Goal: Navigation & Orientation: Find specific page/section

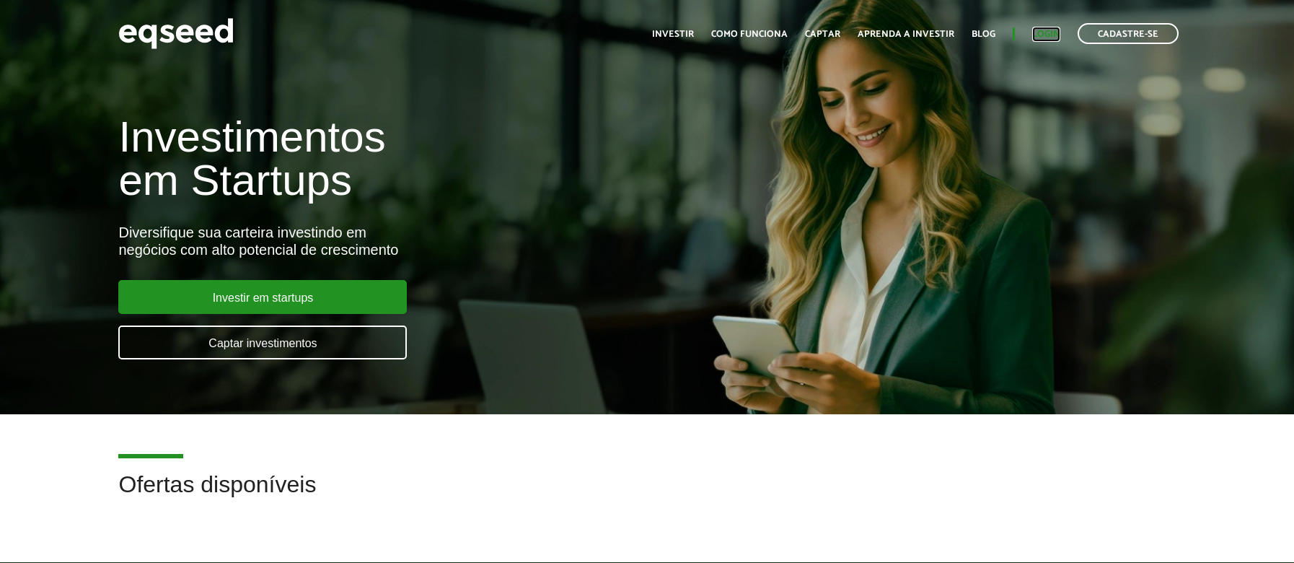
click at [1040, 36] on link "Login" at bounding box center [1046, 34] width 28 height 9
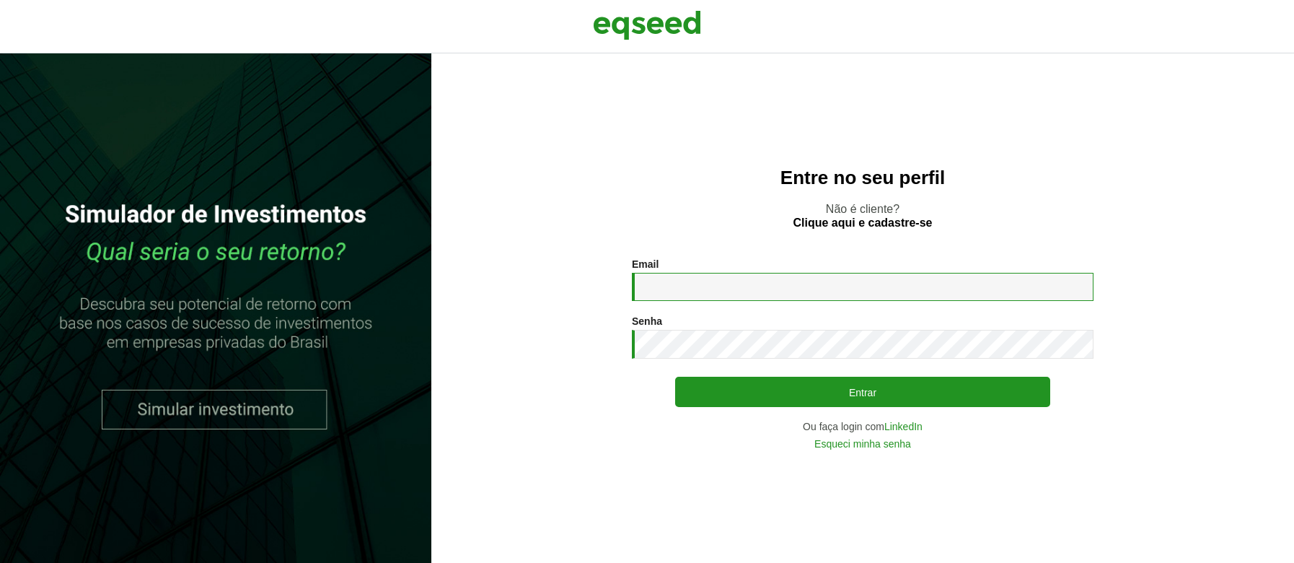
click at [661, 282] on input "Email *" at bounding box center [863, 287] width 462 height 28
type input "**********"
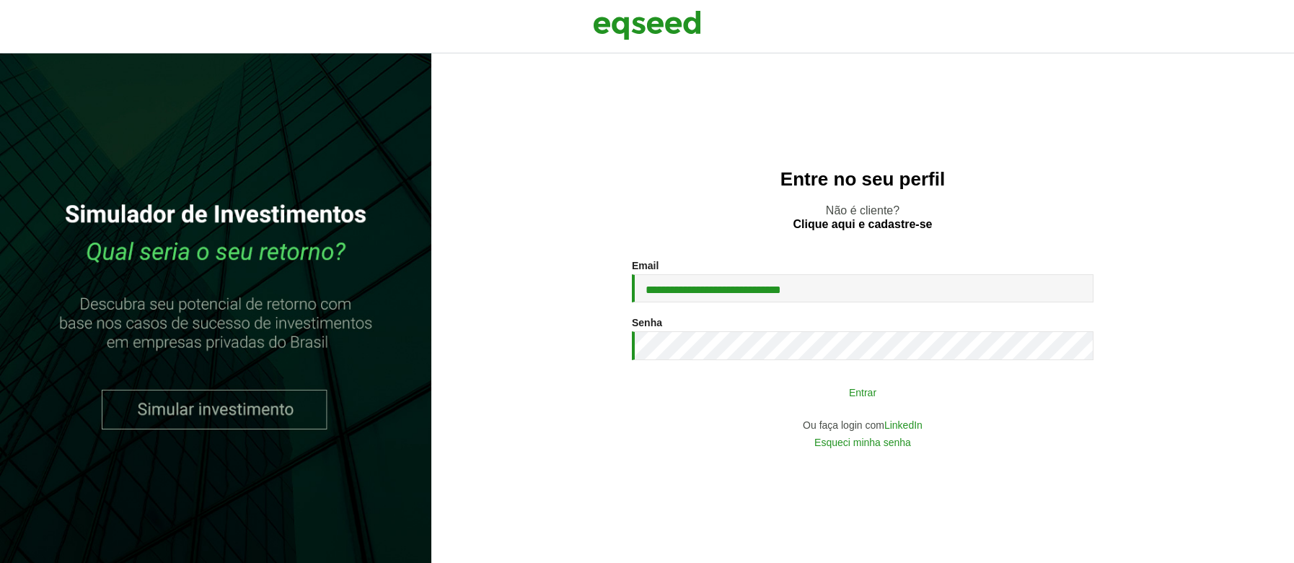
click at [824, 403] on button "Entrar" at bounding box center [862, 391] width 375 height 27
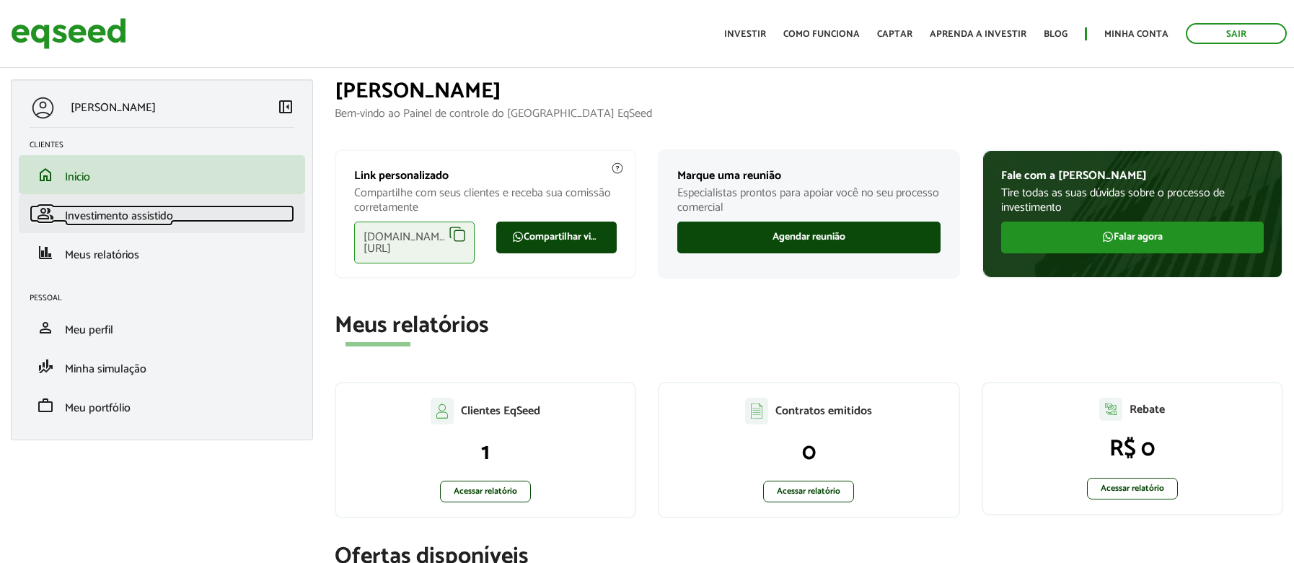
click at [162, 212] on span "Investimento assistido" at bounding box center [119, 215] width 108 height 19
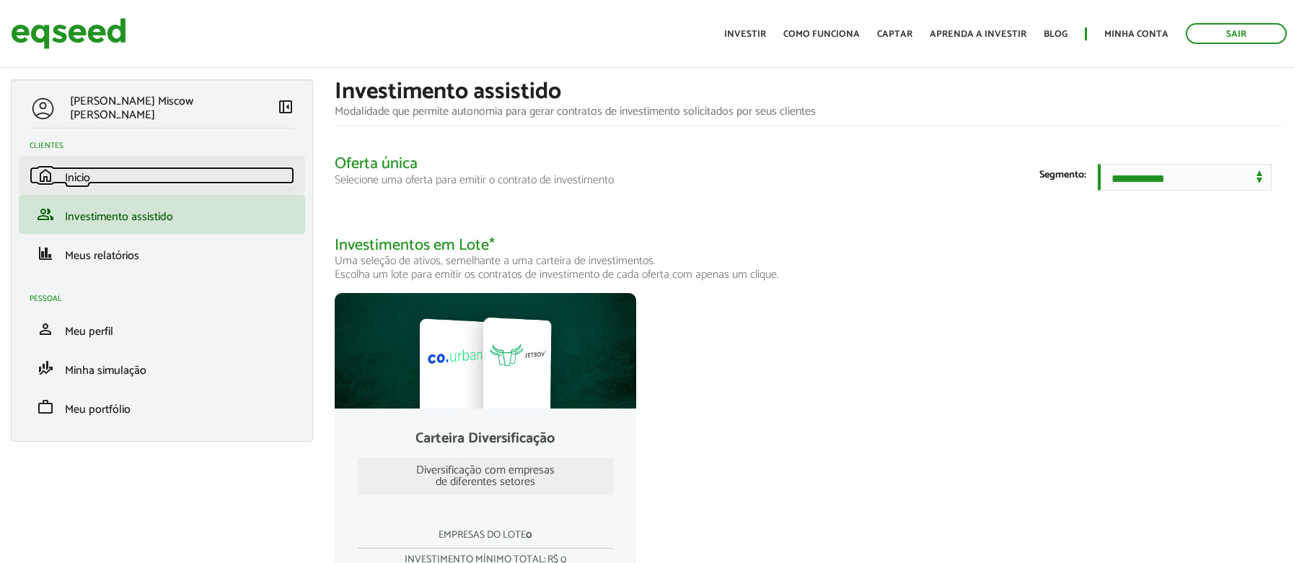
click at [164, 173] on link "home Início" at bounding box center [162, 175] width 265 height 17
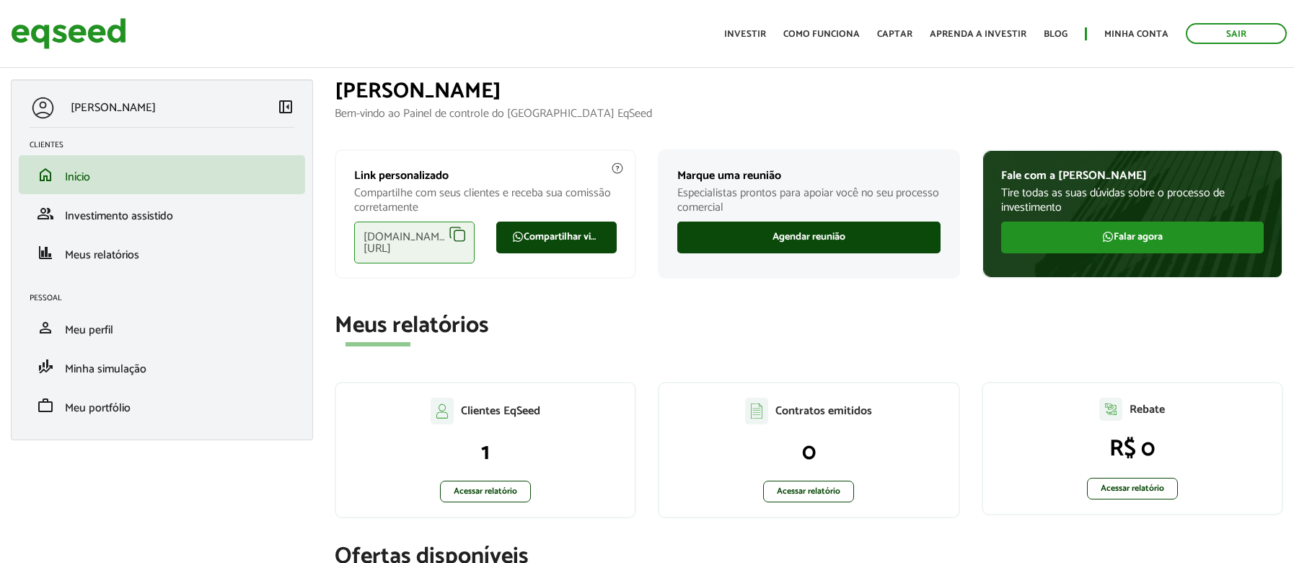
click at [369, 235] on div "eqseed.com/a/equityrio/bruno.pauletti" at bounding box center [414, 242] width 120 height 42
click at [407, 238] on div "eqseed.com/a/equityrio/bruno.pauletti" at bounding box center [414, 242] width 120 height 42
click at [390, 270] on div "Link copiado" at bounding box center [386, 277] width 64 height 14
click at [392, 237] on div "eqseed.com/a/equityrio/bruno.pauletti" at bounding box center [414, 242] width 120 height 42
click at [407, 237] on div "eqseed.com/a/equityrio/bruno.pauletti" at bounding box center [414, 242] width 120 height 42
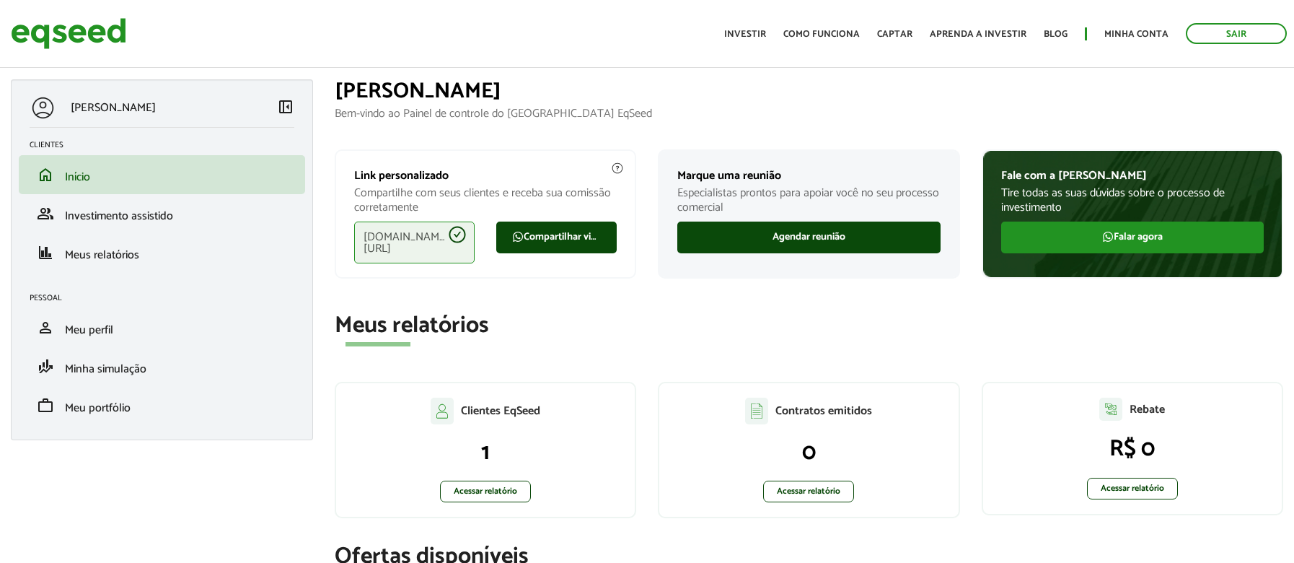
click at [436, 236] on div "eqseed.com/a/equityrio/bruno.pauletti" at bounding box center [414, 242] width 120 height 42
click at [532, 178] on p "Link personalizado" at bounding box center [485, 176] width 263 height 14
click at [560, 240] on link "Compartilhar via WhatsApp" at bounding box center [556, 237] width 120 height 32
click at [788, 237] on link "Agendar reunião" at bounding box center [808, 237] width 263 height 32
click at [1096, 239] on link "Falar agora" at bounding box center [1132, 237] width 263 height 32
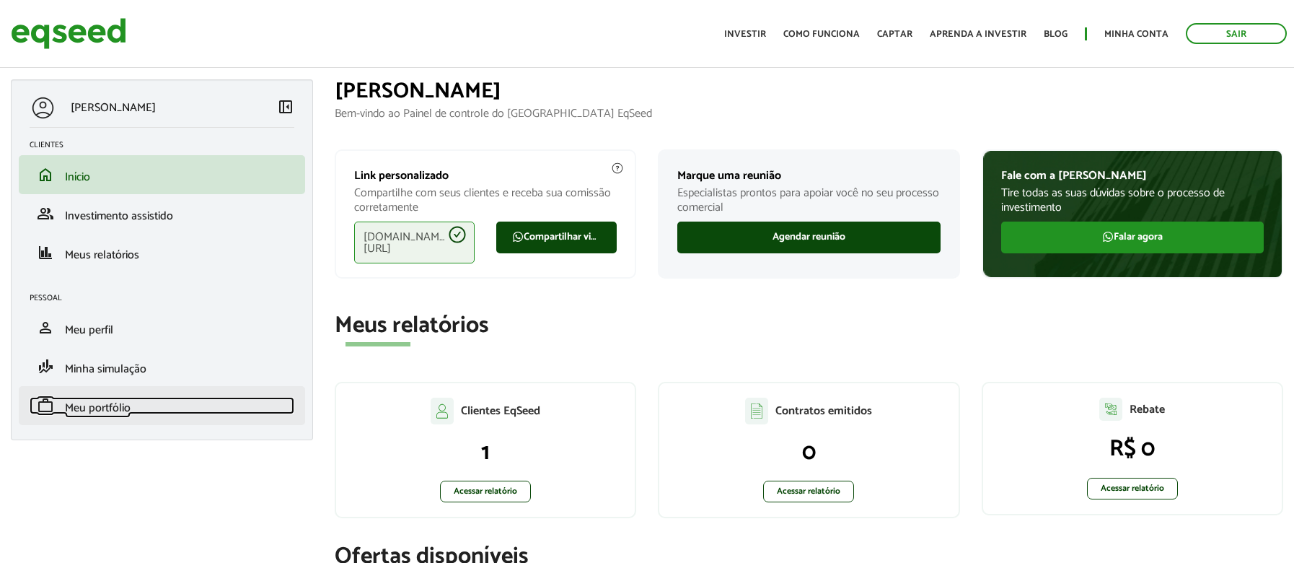
click at [83, 404] on span "Meu portfólio" at bounding box center [98, 407] width 66 height 19
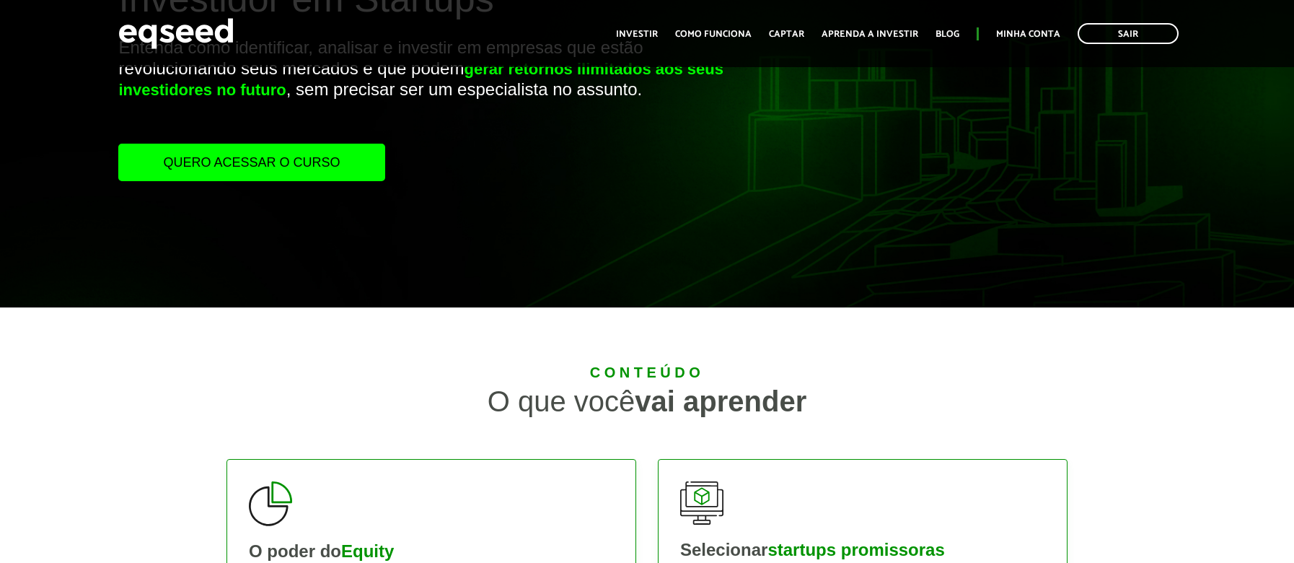
scroll to position [108, 0]
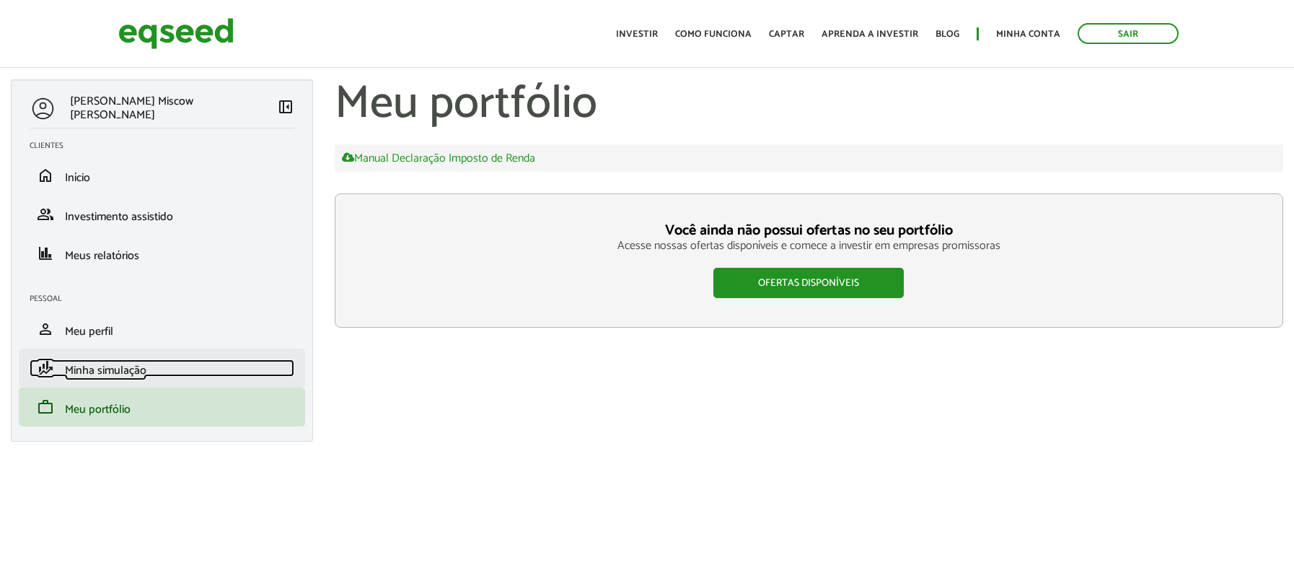
click at [149, 360] on link "finance_mode Minha simulação" at bounding box center [162, 367] width 265 height 17
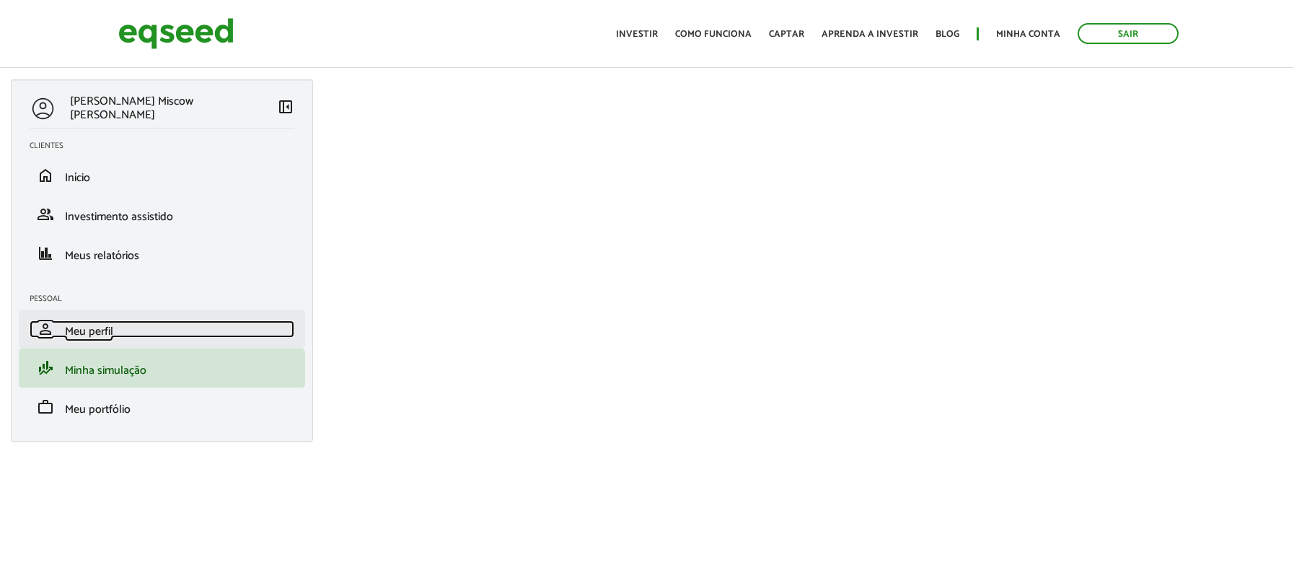
click at [120, 332] on link "person Meu perfil" at bounding box center [162, 328] width 265 height 17
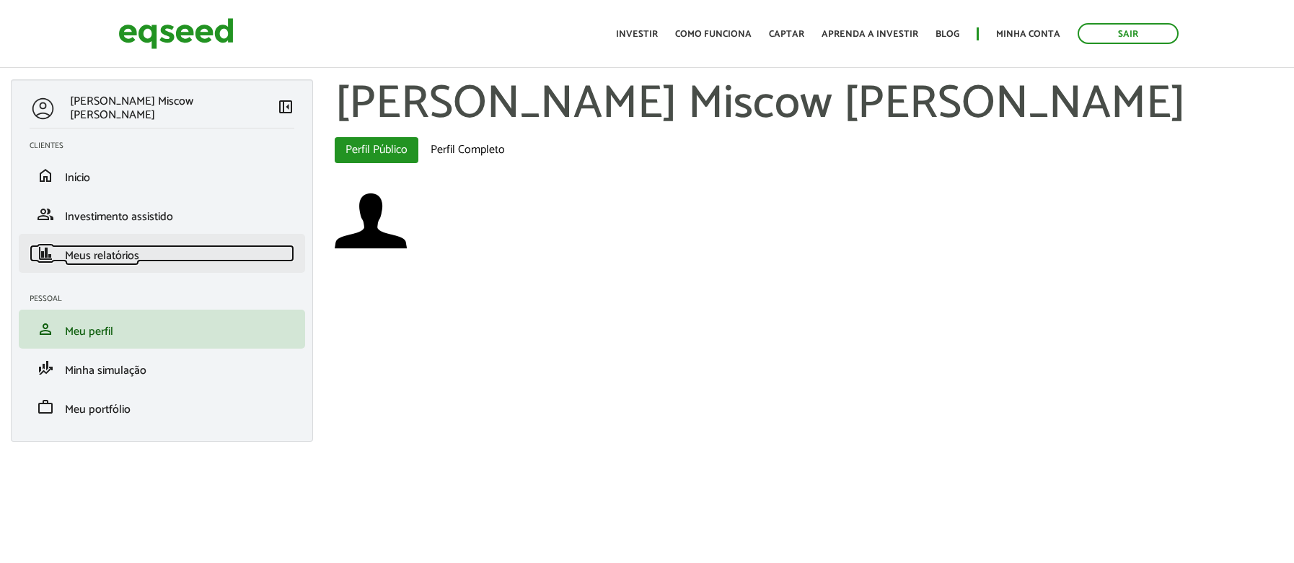
click at [105, 255] on span "Meus relatórios" at bounding box center [102, 255] width 74 height 19
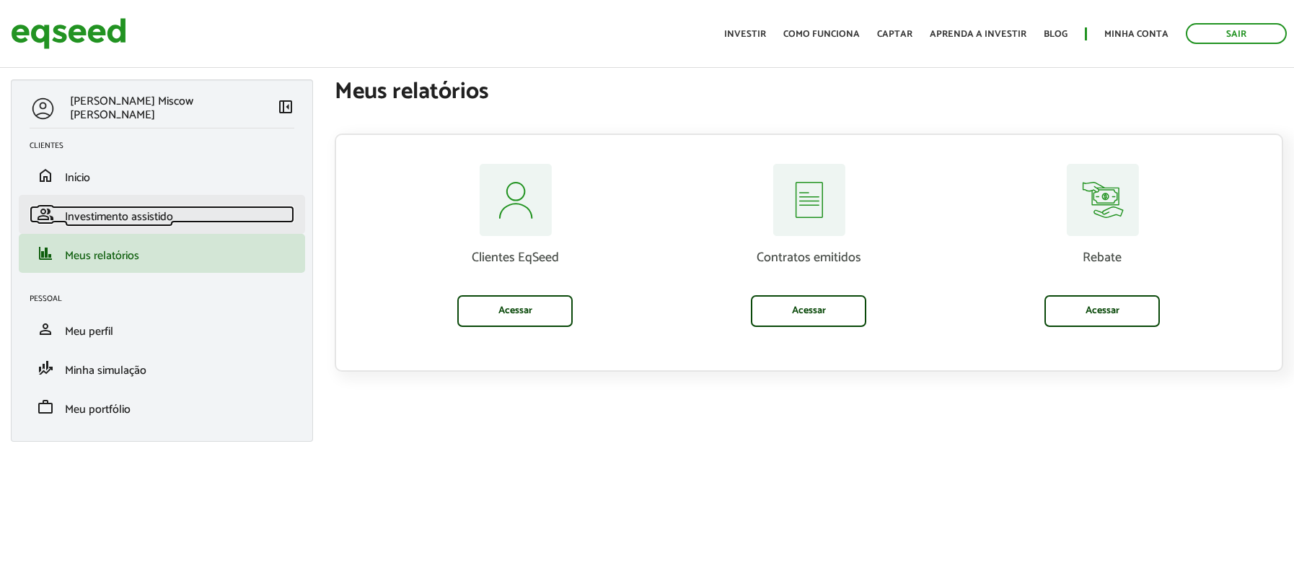
click at [146, 211] on span "Investimento assistido" at bounding box center [119, 216] width 108 height 19
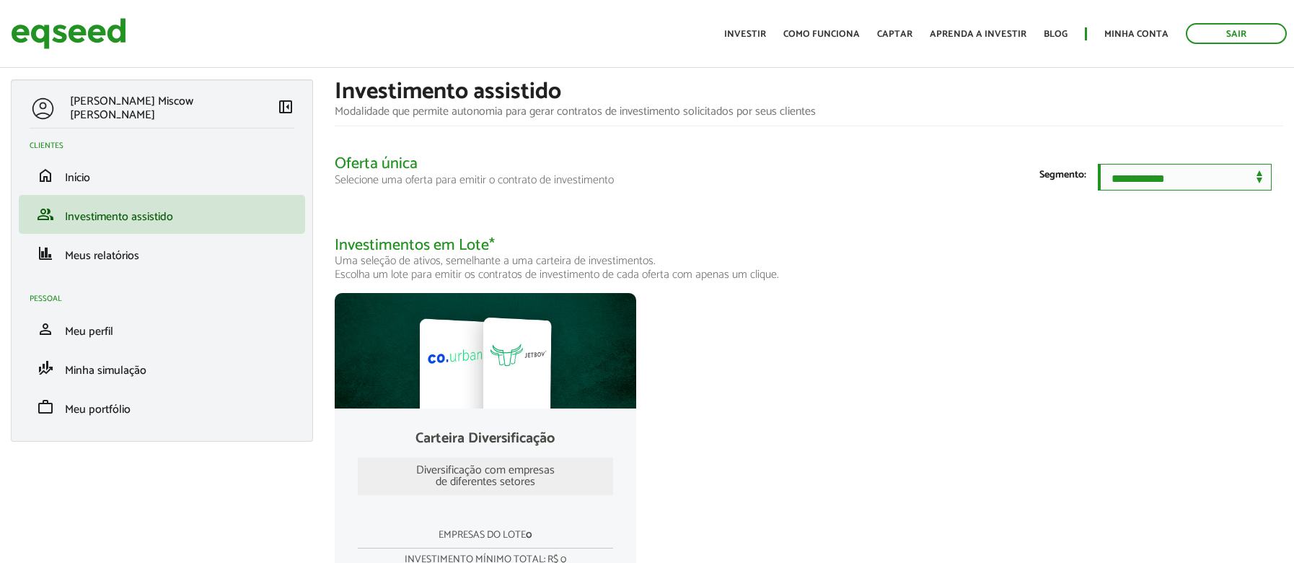
click at [1116, 190] on select "**********" at bounding box center [1185, 177] width 174 height 27
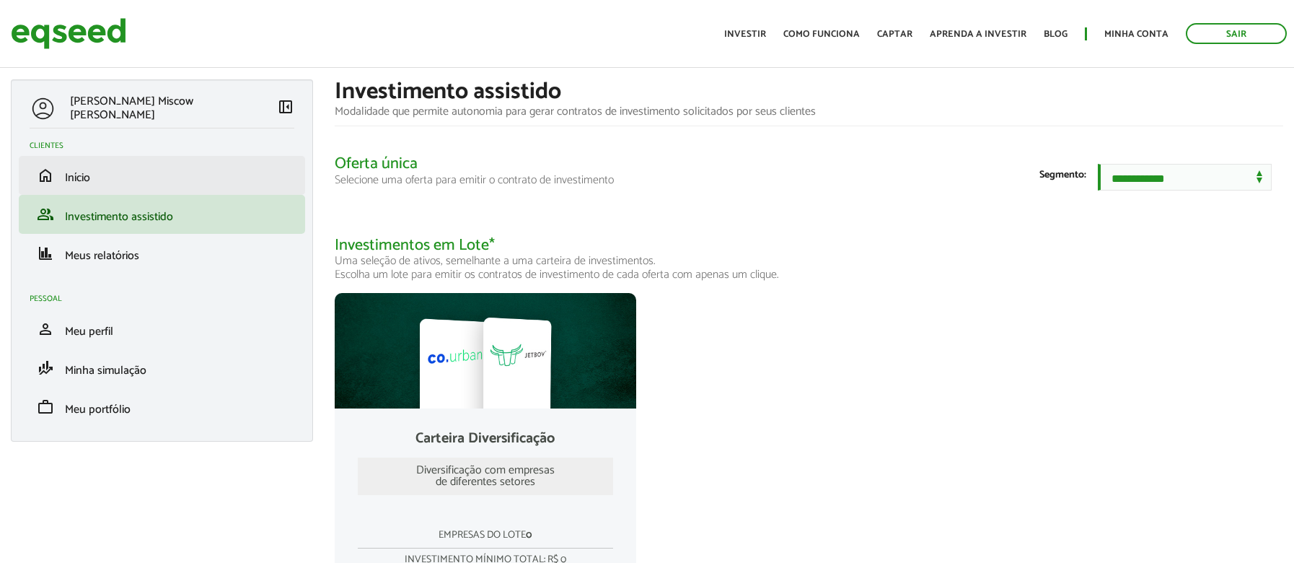
click at [97, 184] on li "home Início" at bounding box center [162, 175] width 286 height 39
click at [74, 177] on span "Início" at bounding box center [77, 177] width 25 height 19
